Goal: Navigation & Orientation: Find specific page/section

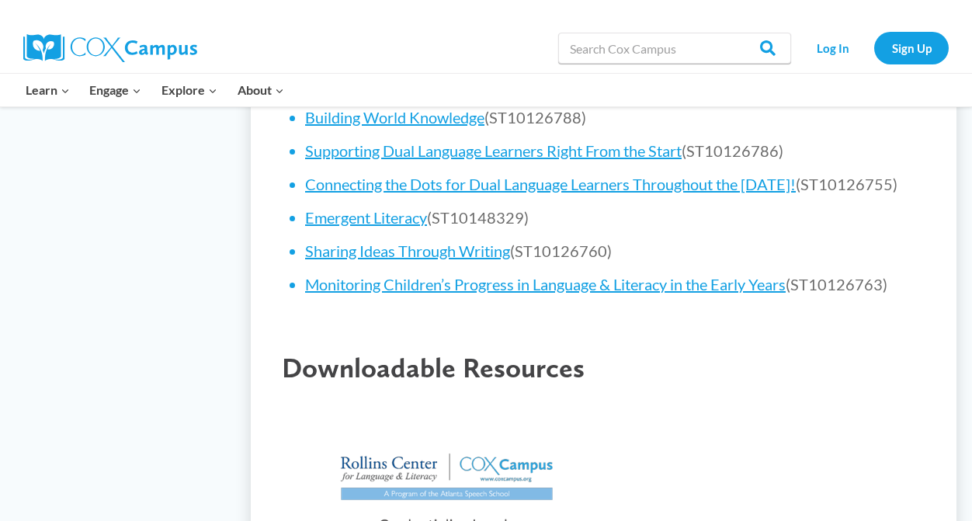
scroll to position [1261, 0]
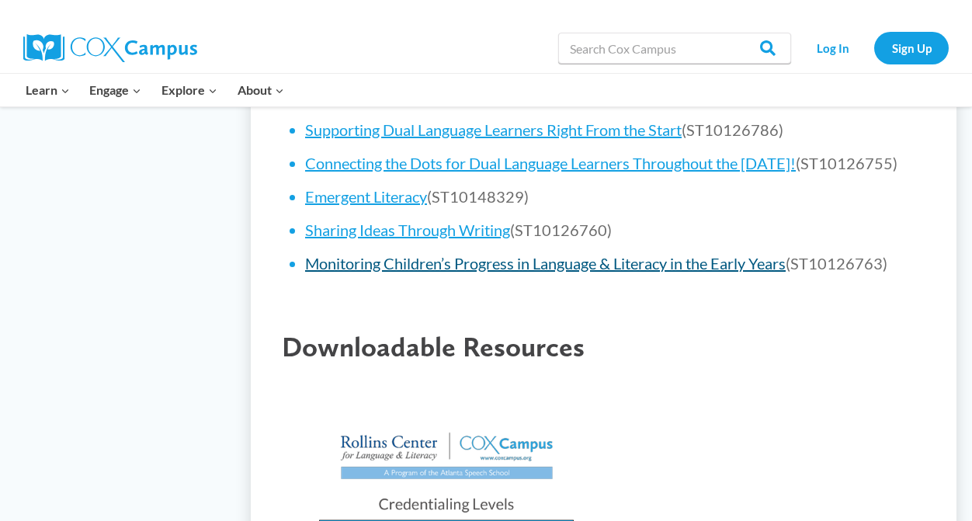
click at [414, 263] on link "Monitoring Children’s Progress in Language & Literacy in the Early Years" at bounding box center [545, 263] width 481 height 19
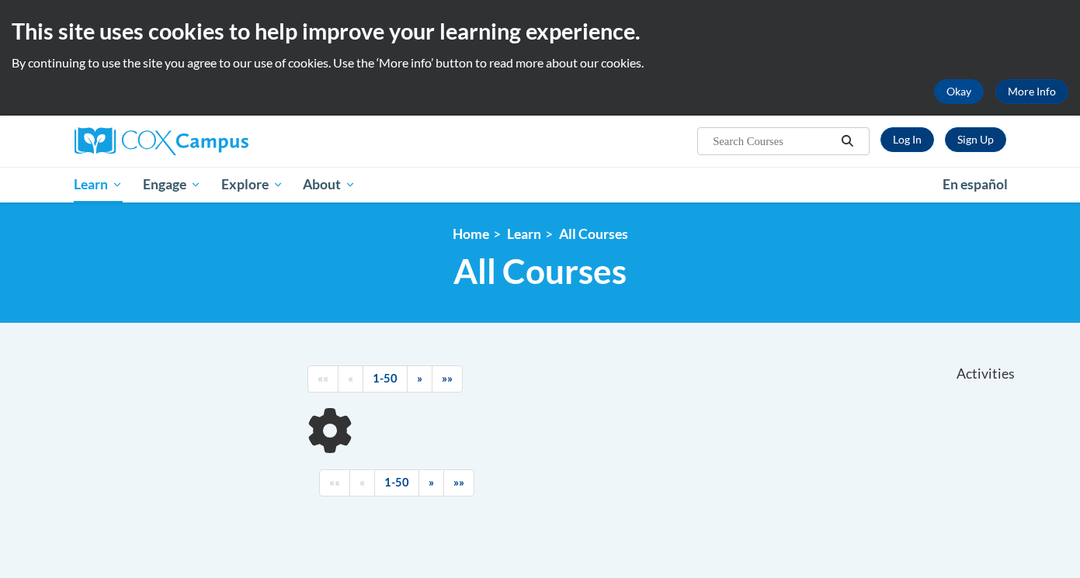
scroll to position [68, 0]
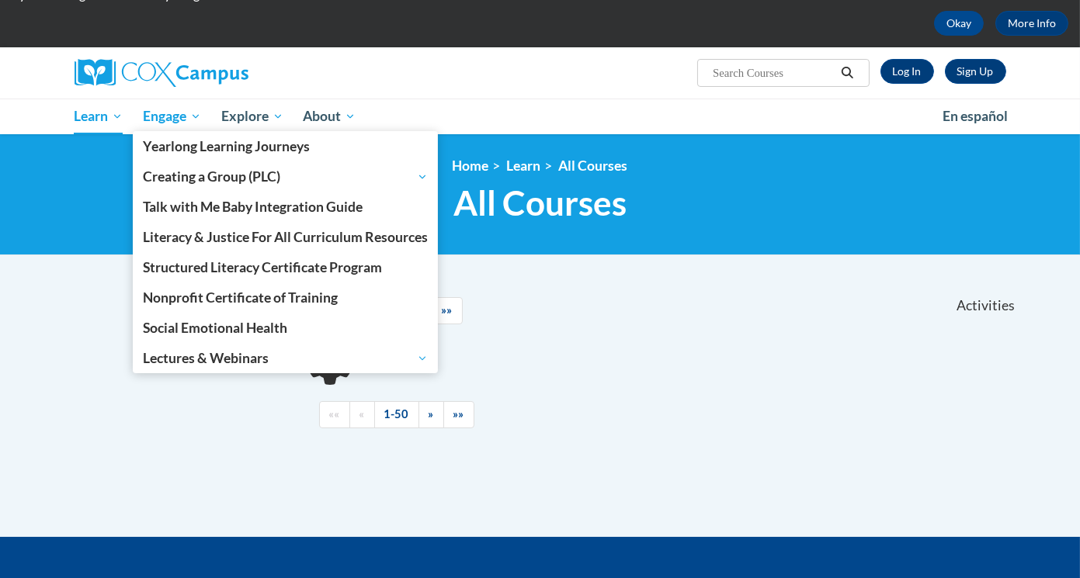
click at [176, 107] on span "Engage" at bounding box center [172, 116] width 58 height 19
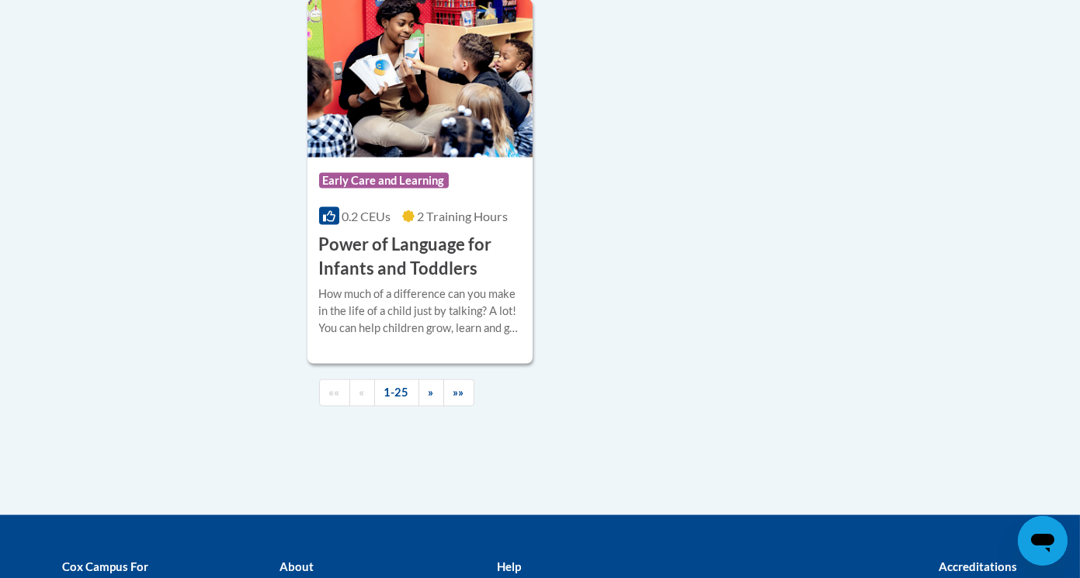
scroll to position [3744, 0]
